Goal: Check status: Check status

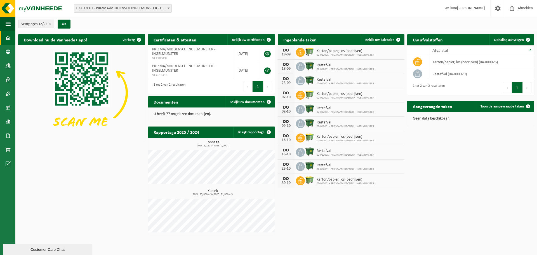
click at [381, 40] on span "Bekijk uw kalender" at bounding box center [379, 40] width 29 height 4
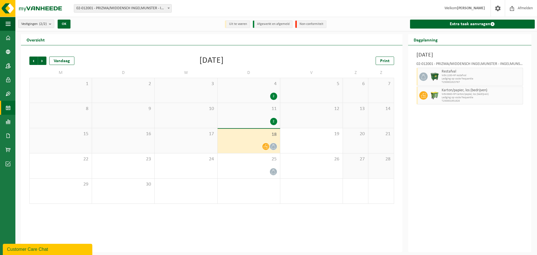
click at [41, 63] on span "Volgende" at bounding box center [42, 61] width 8 height 8
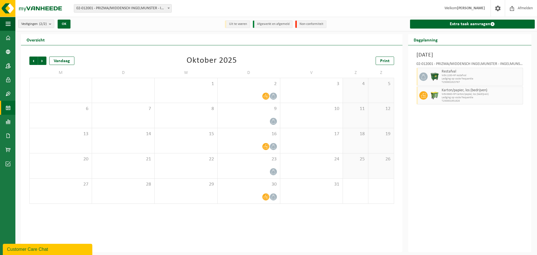
click at [36, 62] on span "Vorige" at bounding box center [33, 61] width 8 height 8
